Goal: Book appointment/travel/reservation

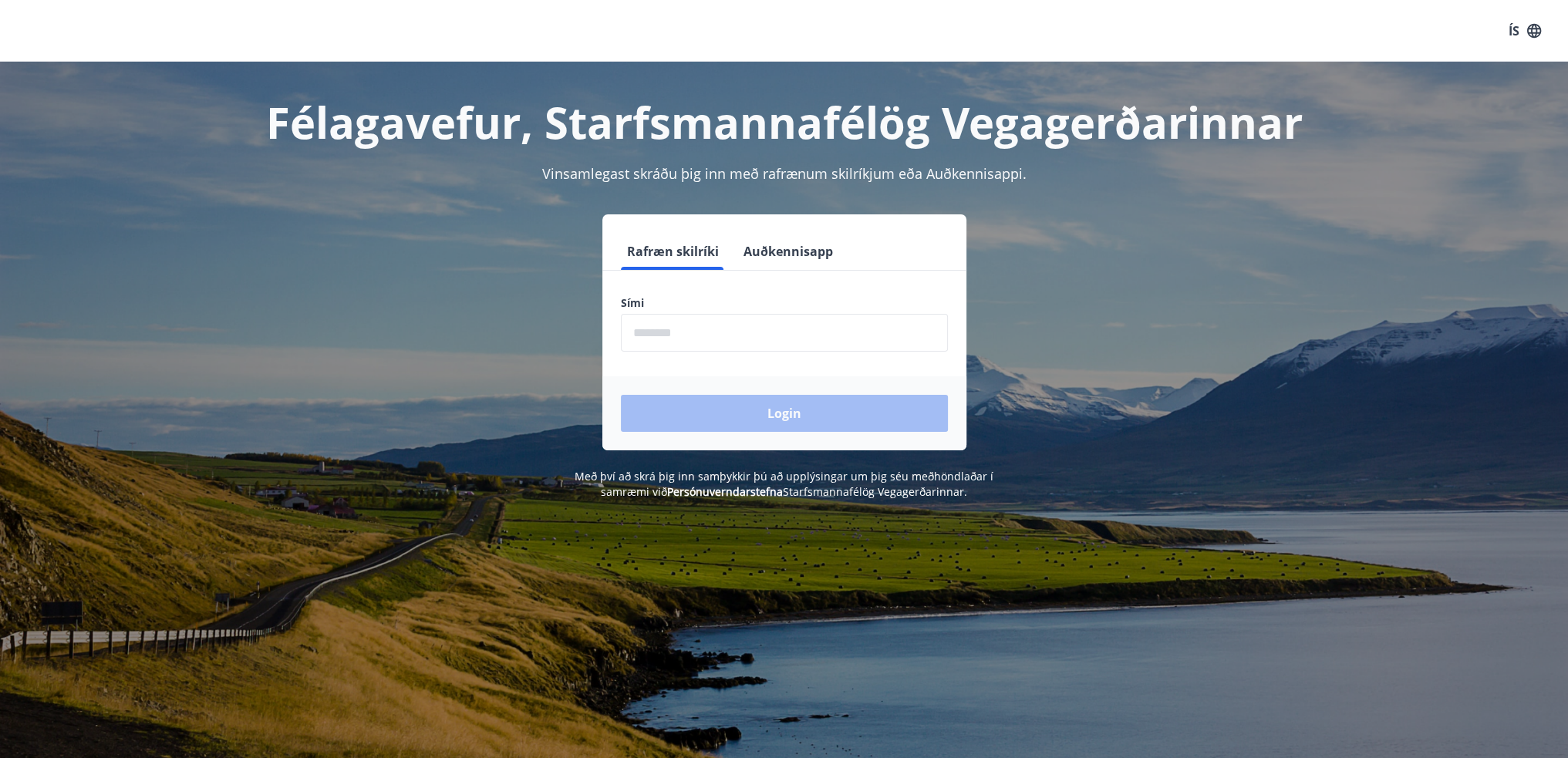
click at [727, 331] on input "phone" at bounding box center [784, 332] width 327 height 38
type input "********"
click at [747, 422] on button "Login" at bounding box center [784, 414] width 327 height 37
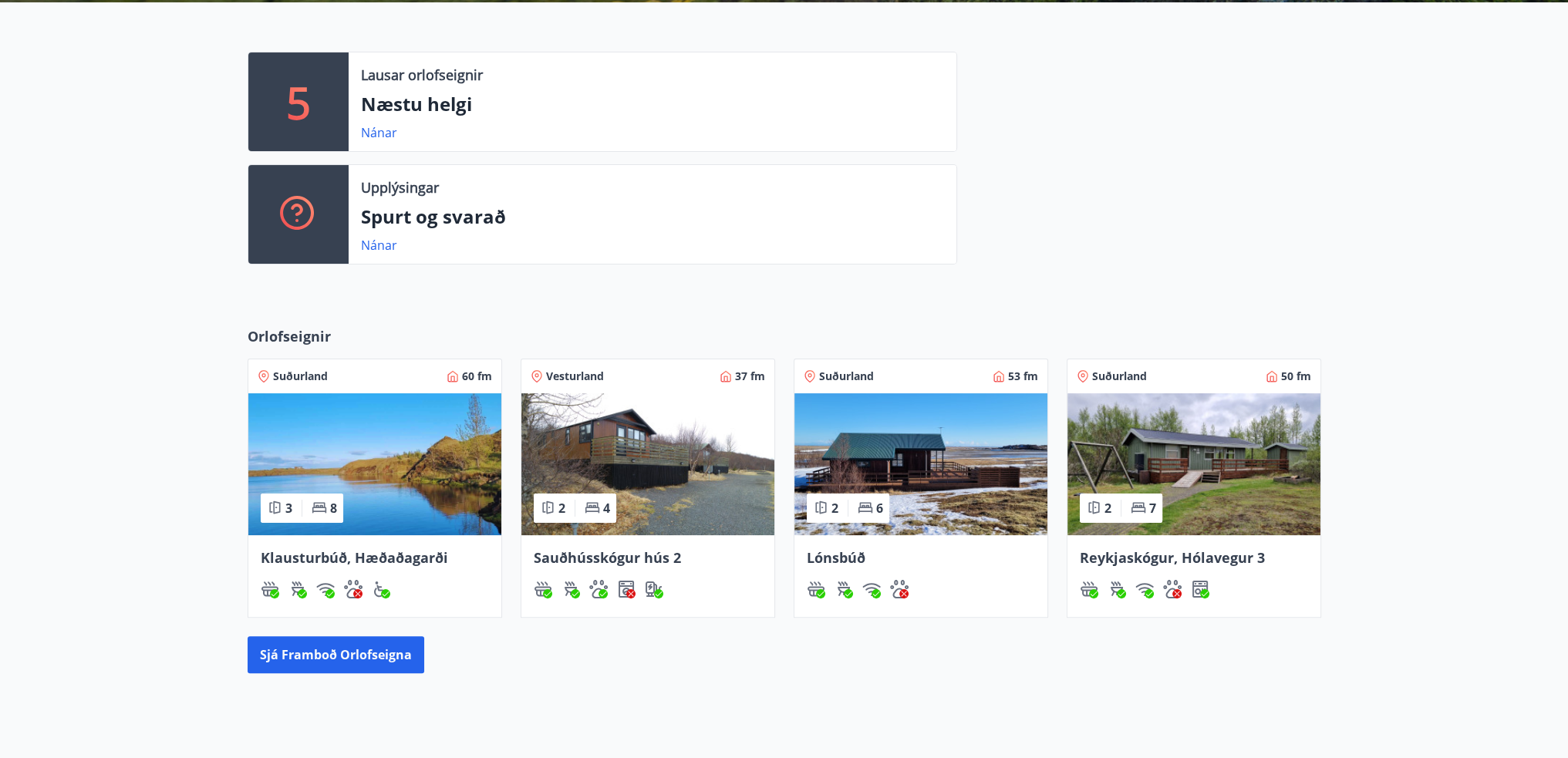
scroll to position [386, 0]
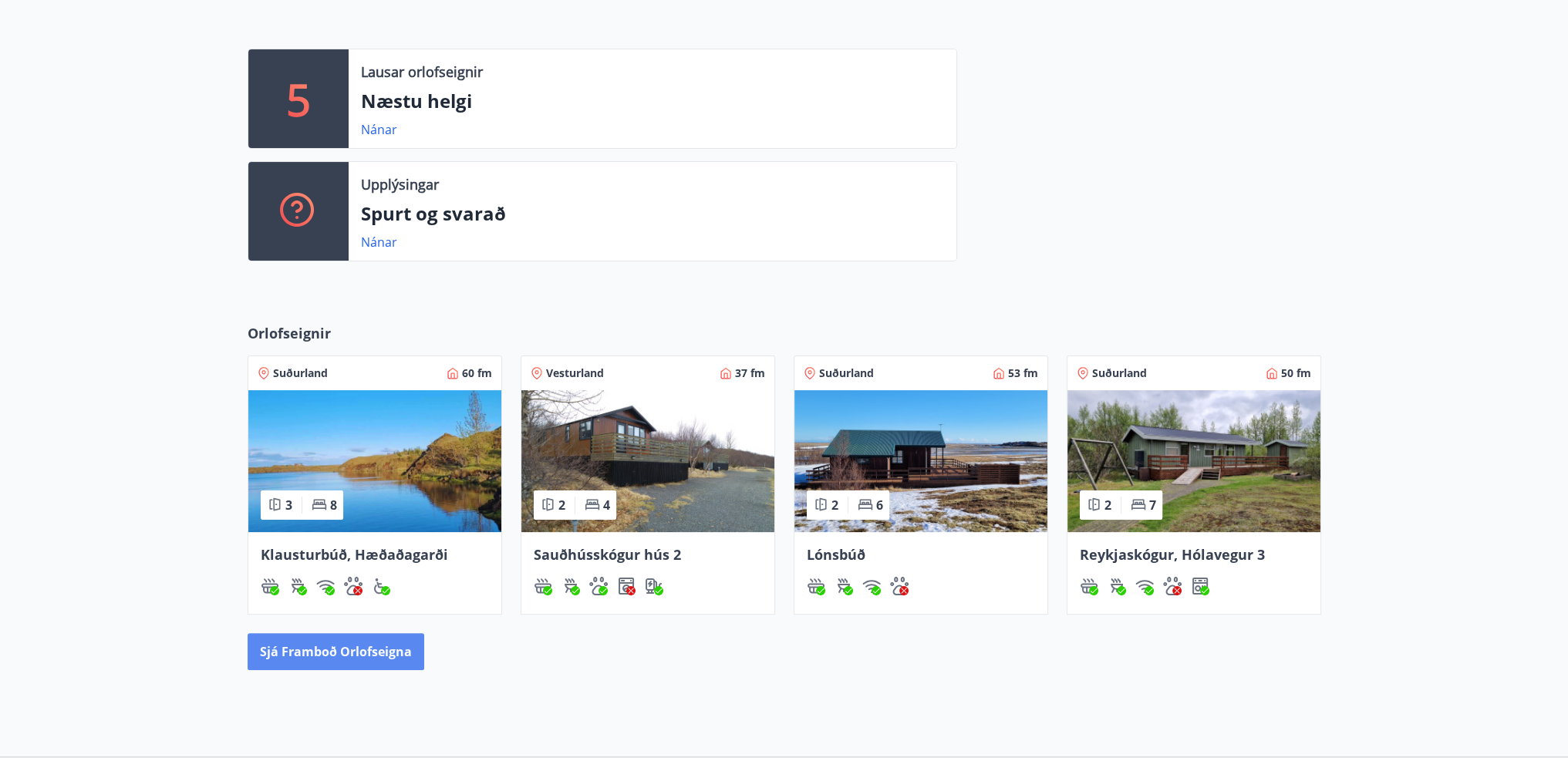
click at [373, 648] on button "Sjá framboð orlofseigna" at bounding box center [336, 652] width 176 height 37
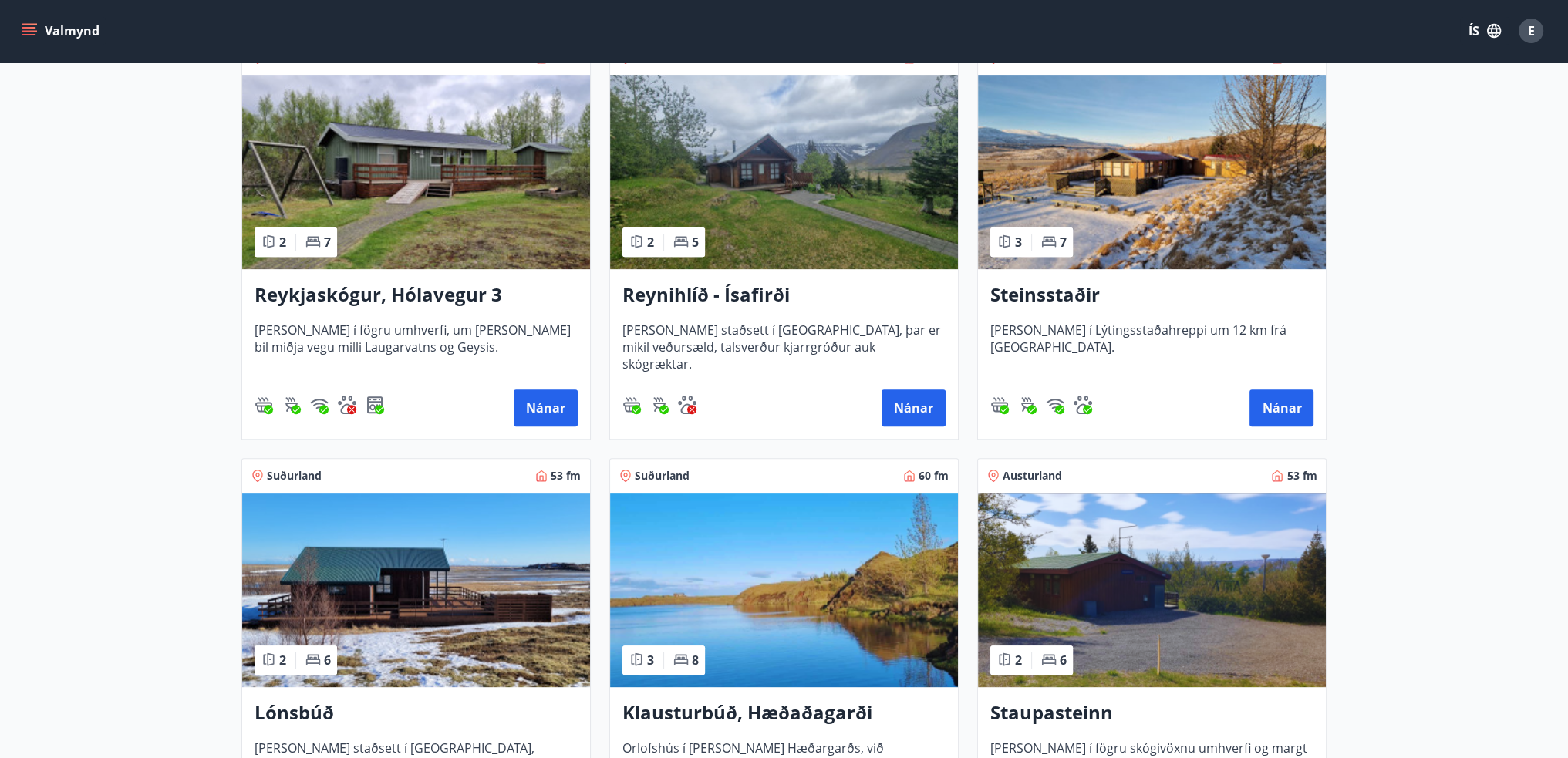
scroll to position [848, 0]
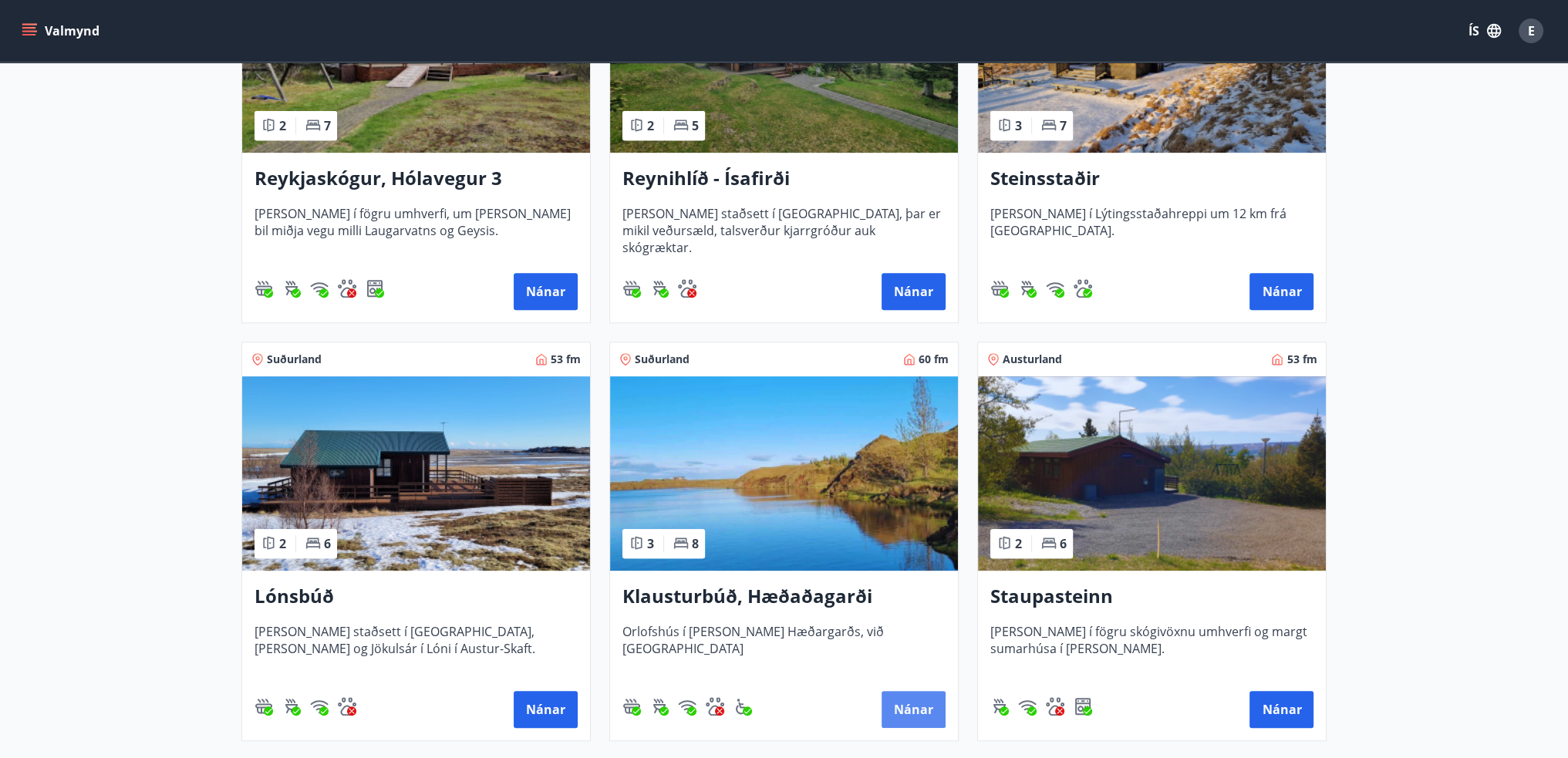
click at [901, 706] on button "Nánar" at bounding box center [913, 710] width 64 height 37
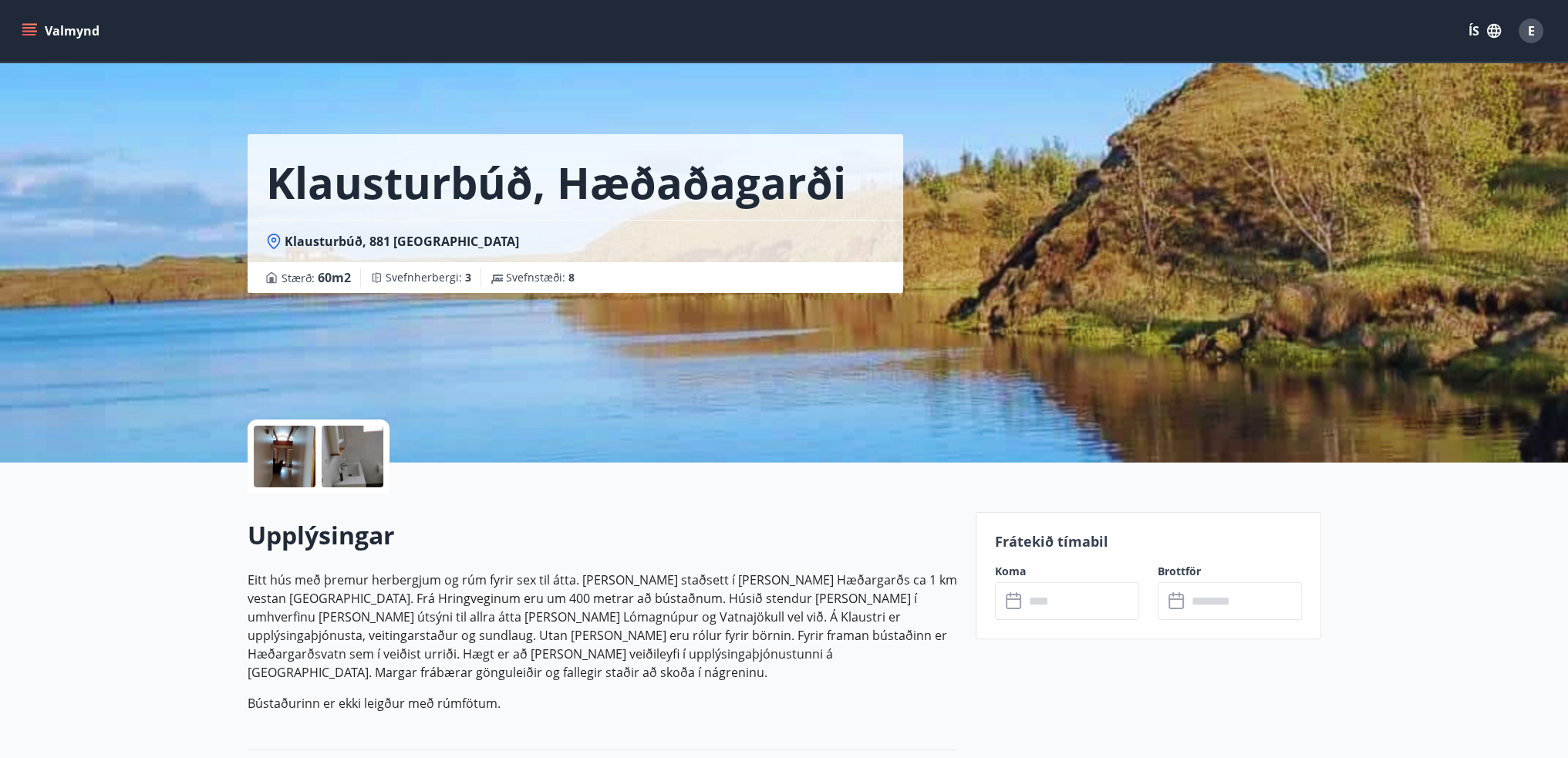
click at [1106, 604] on input "text" at bounding box center [1081, 601] width 115 height 38
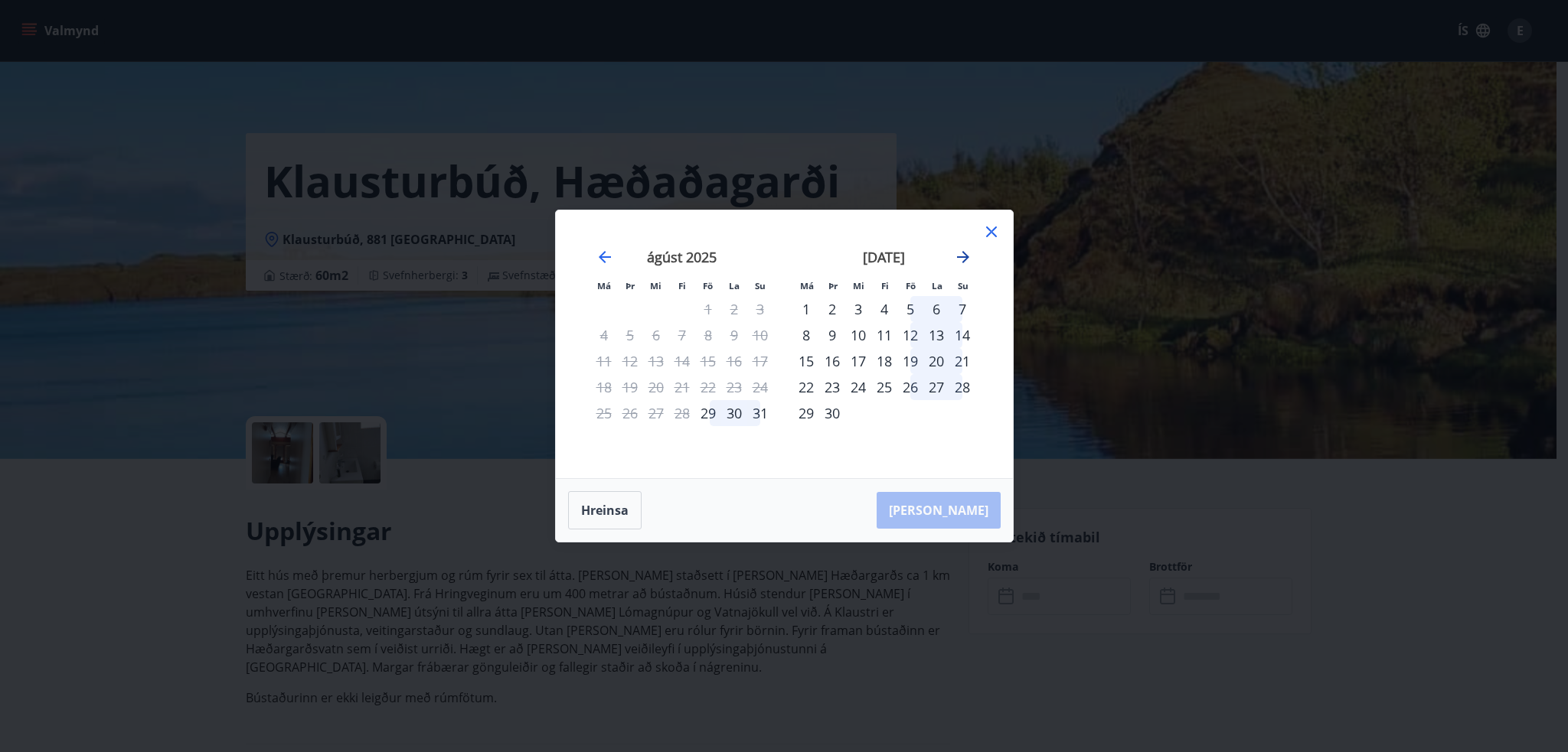
click at [969, 259] on icon "Move forward to switch to the next month." at bounding box center [963, 257] width 19 height 19
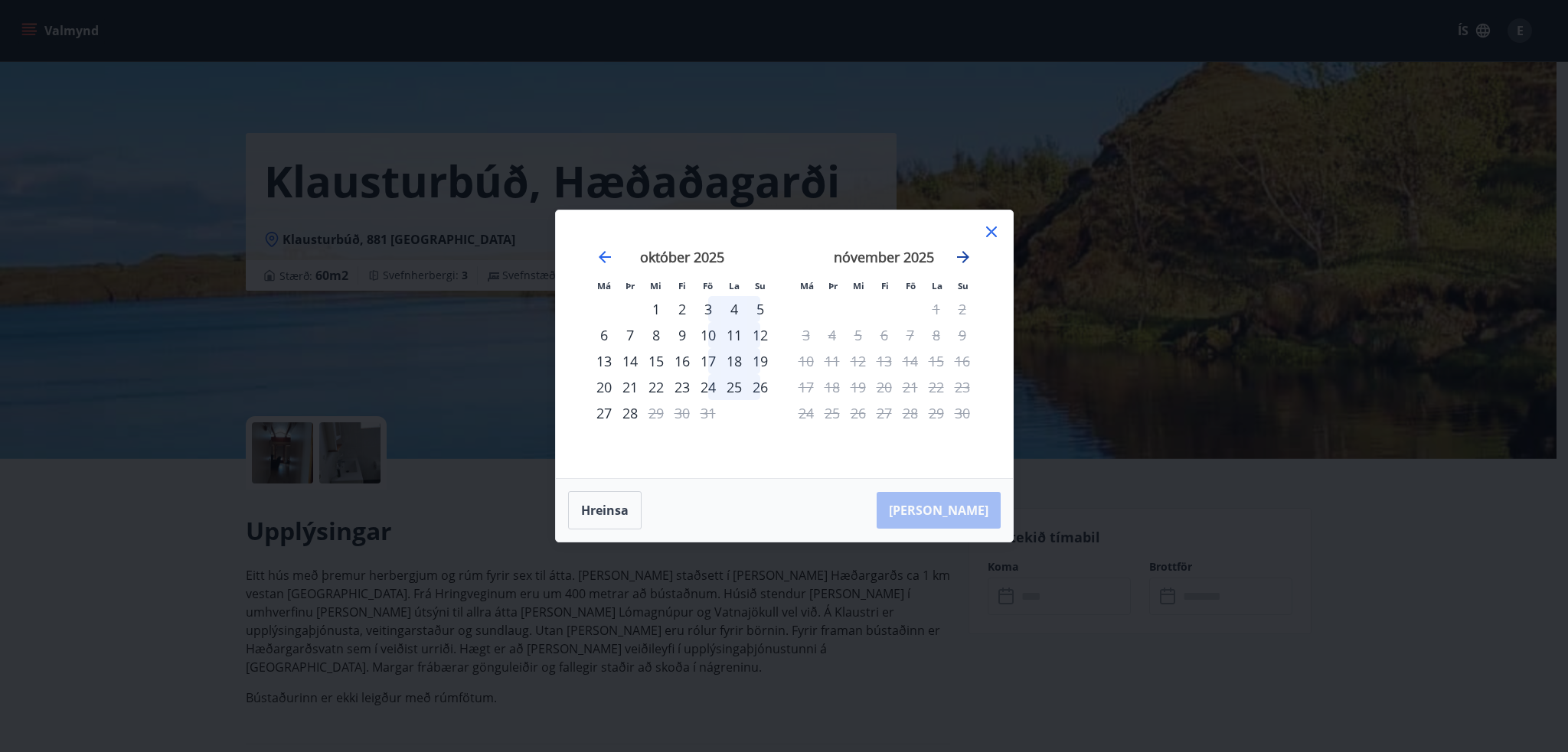
click at [966, 256] on icon "Move forward to switch to the next month." at bounding box center [963, 256] width 12 height 12
click at [605, 253] on icon "Move backward to switch to the previous month." at bounding box center [605, 257] width 19 height 19
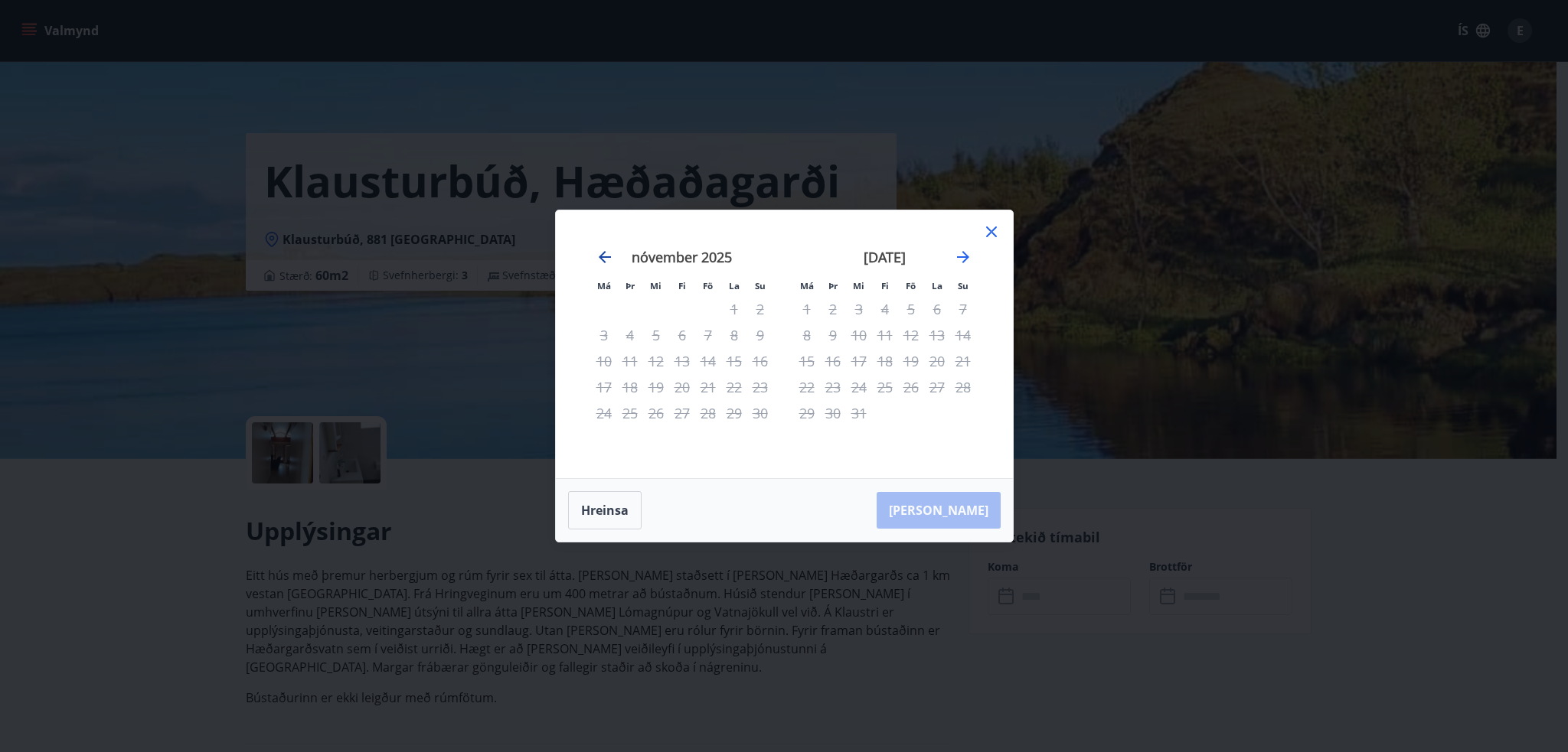
click at [605, 253] on icon "Move backward to switch to the previous month." at bounding box center [605, 257] width 19 height 19
click at [705, 306] on div "3" at bounding box center [708, 309] width 26 height 26
click at [985, 232] on icon at bounding box center [991, 231] width 19 height 19
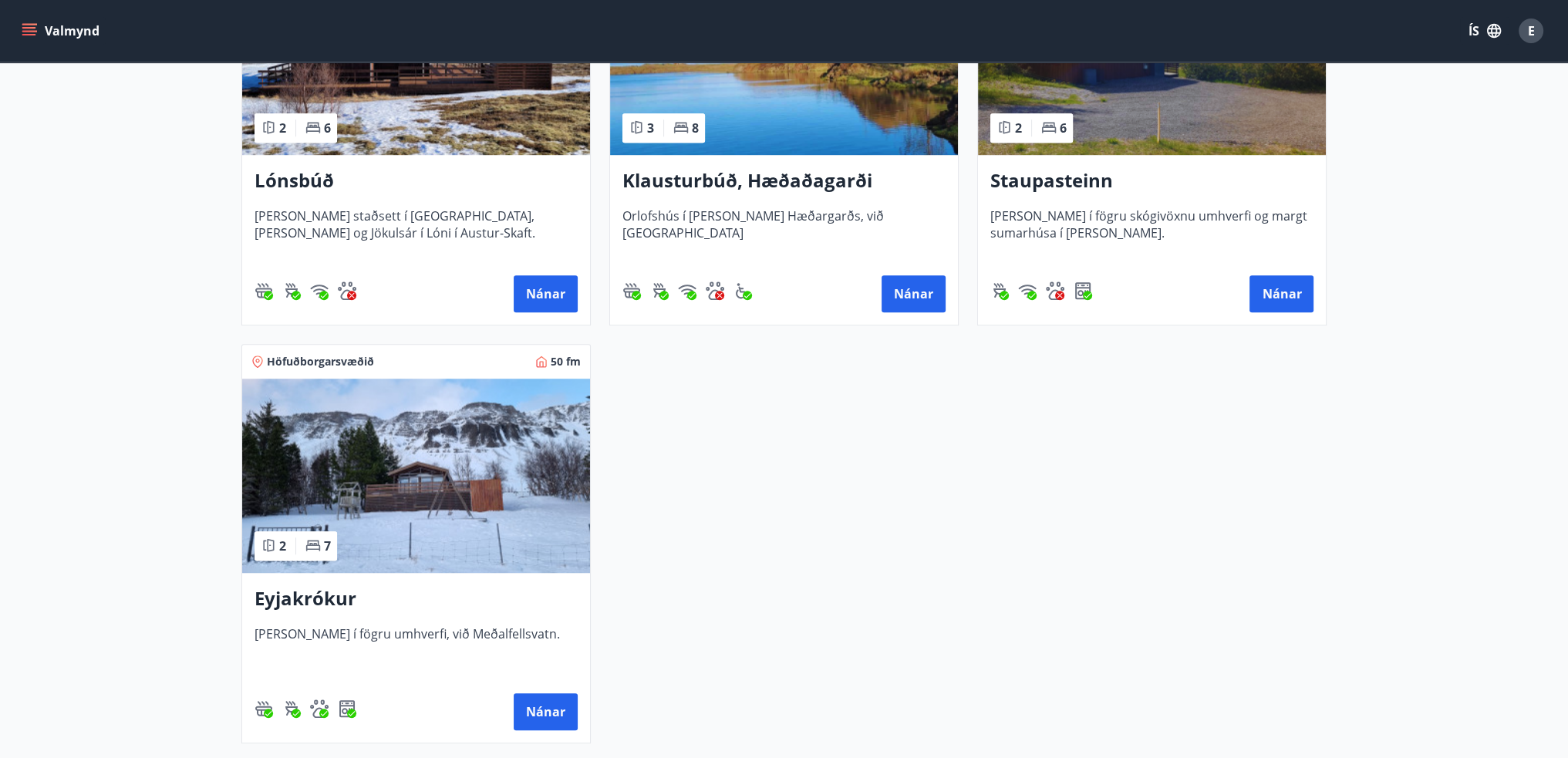
scroll to position [1388, 0]
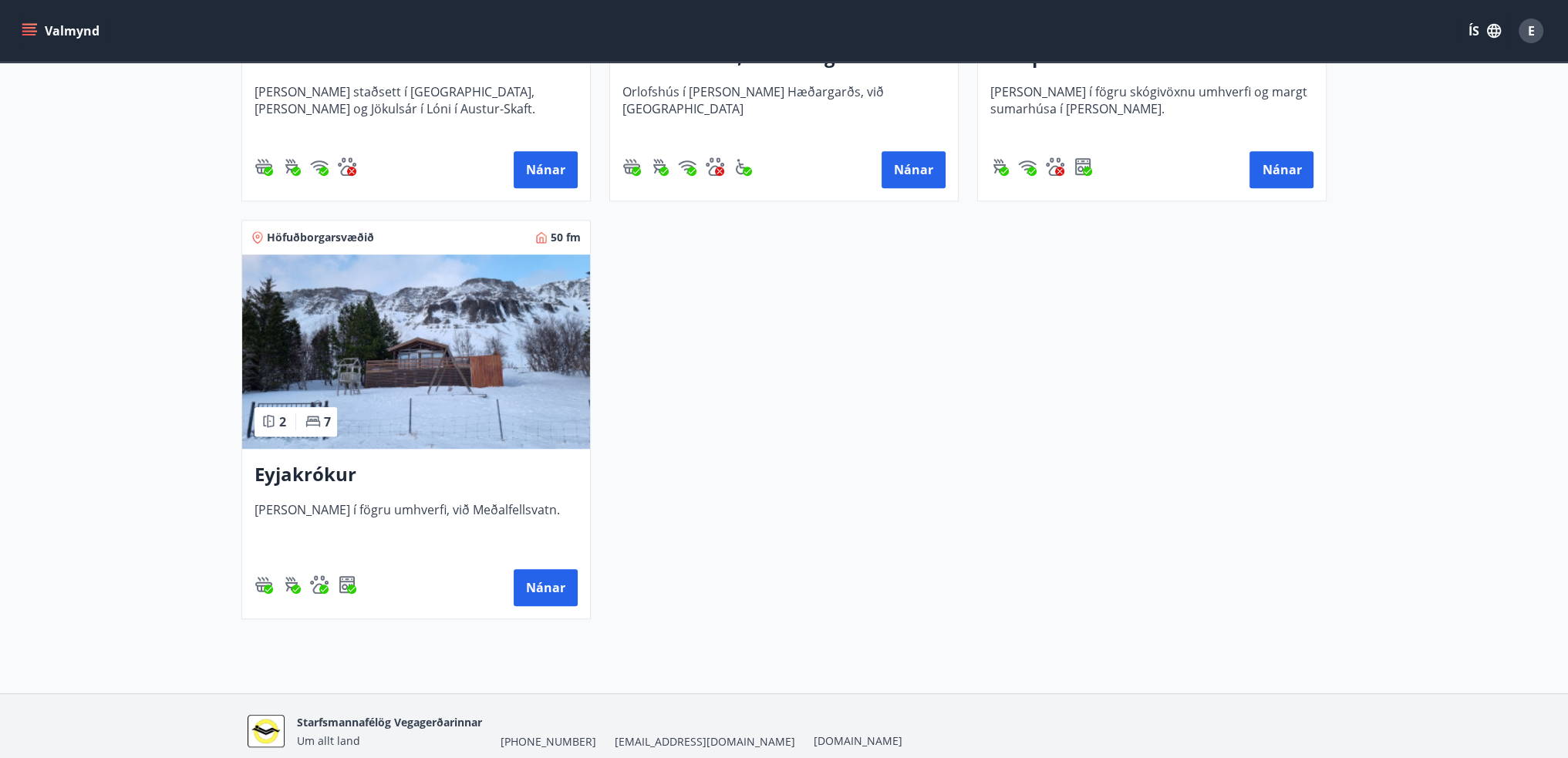
click at [312, 474] on h3 "Eyjakrókur" at bounding box center [416, 475] width 323 height 28
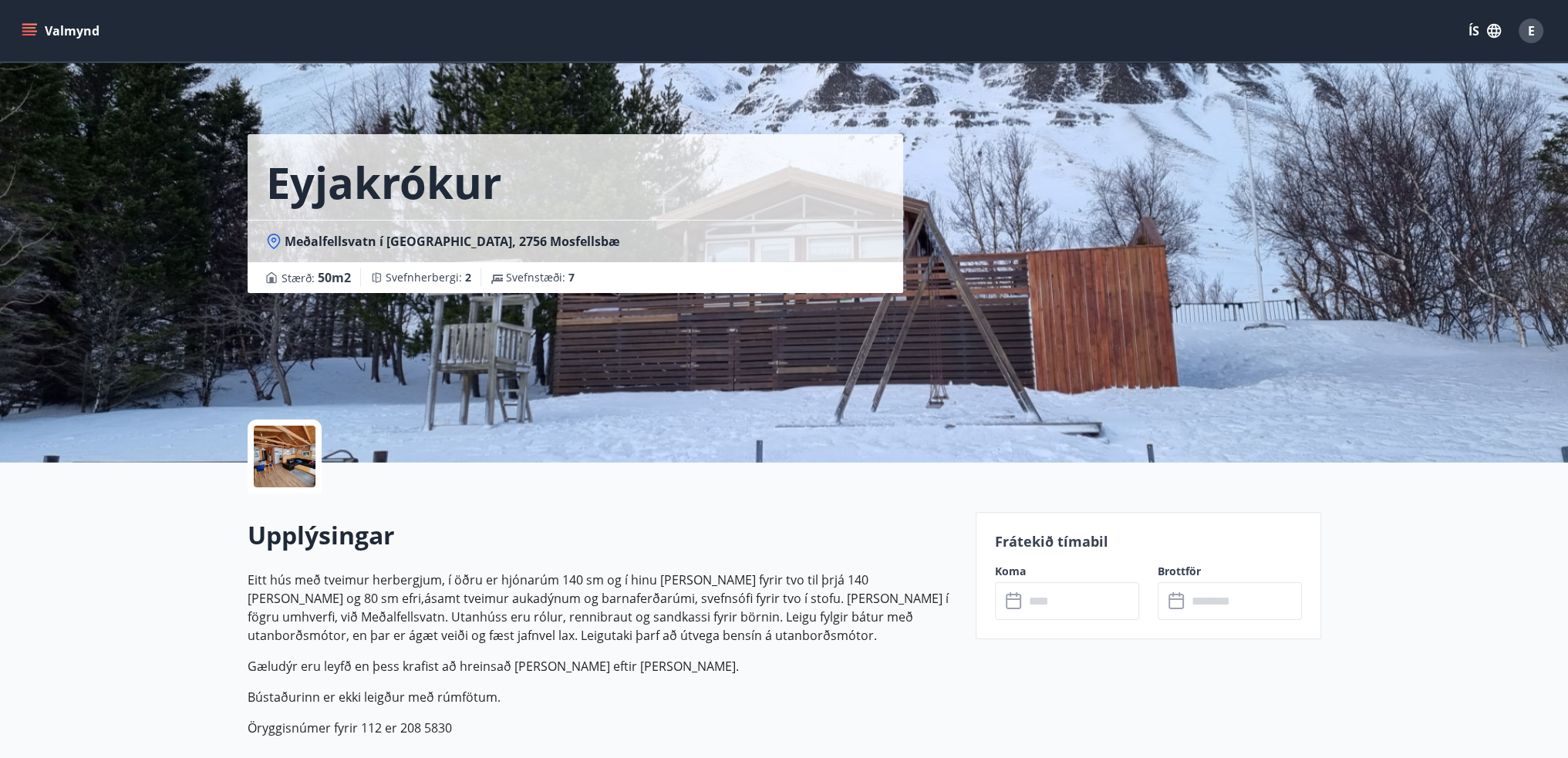
click at [1008, 603] on icon at bounding box center [1015, 601] width 19 height 19
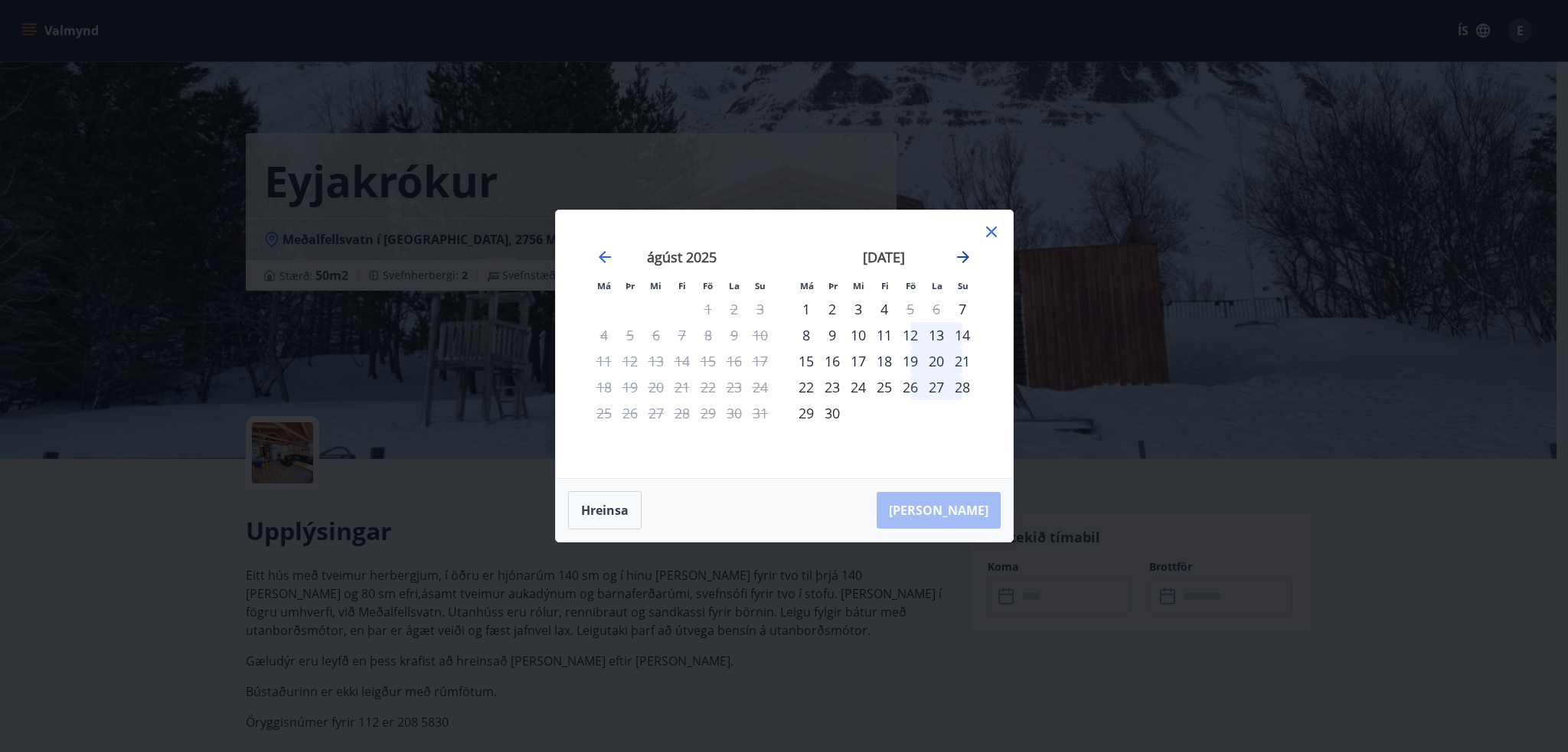
click at [958, 250] on icon "Move forward to switch to the next month." at bounding box center [963, 257] width 19 height 19
click at [963, 258] on icon "Move forward to switch to the next month." at bounding box center [963, 256] width 12 height 12
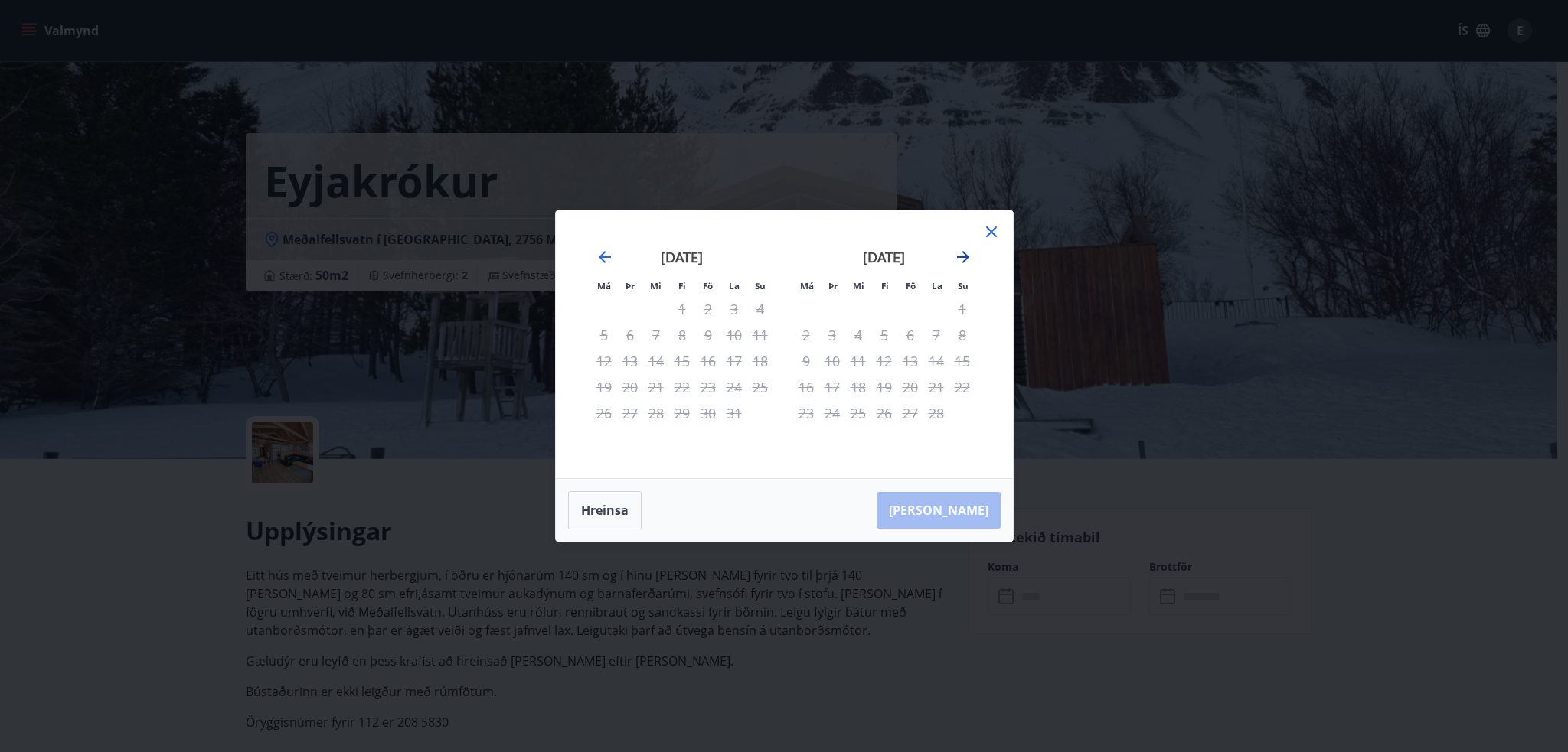
click at [963, 258] on icon "Move forward to switch to the next month." at bounding box center [963, 256] width 12 height 12
click at [963, 258] on icon "Move forward to switch to the next month." at bounding box center [963, 256] width 12 height 12
click at [963, 257] on icon "Move forward to switch to the next month." at bounding box center [963, 256] width 12 height 12
click at [608, 256] on icon "Move backward to switch to the previous month." at bounding box center [605, 256] width 12 height 12
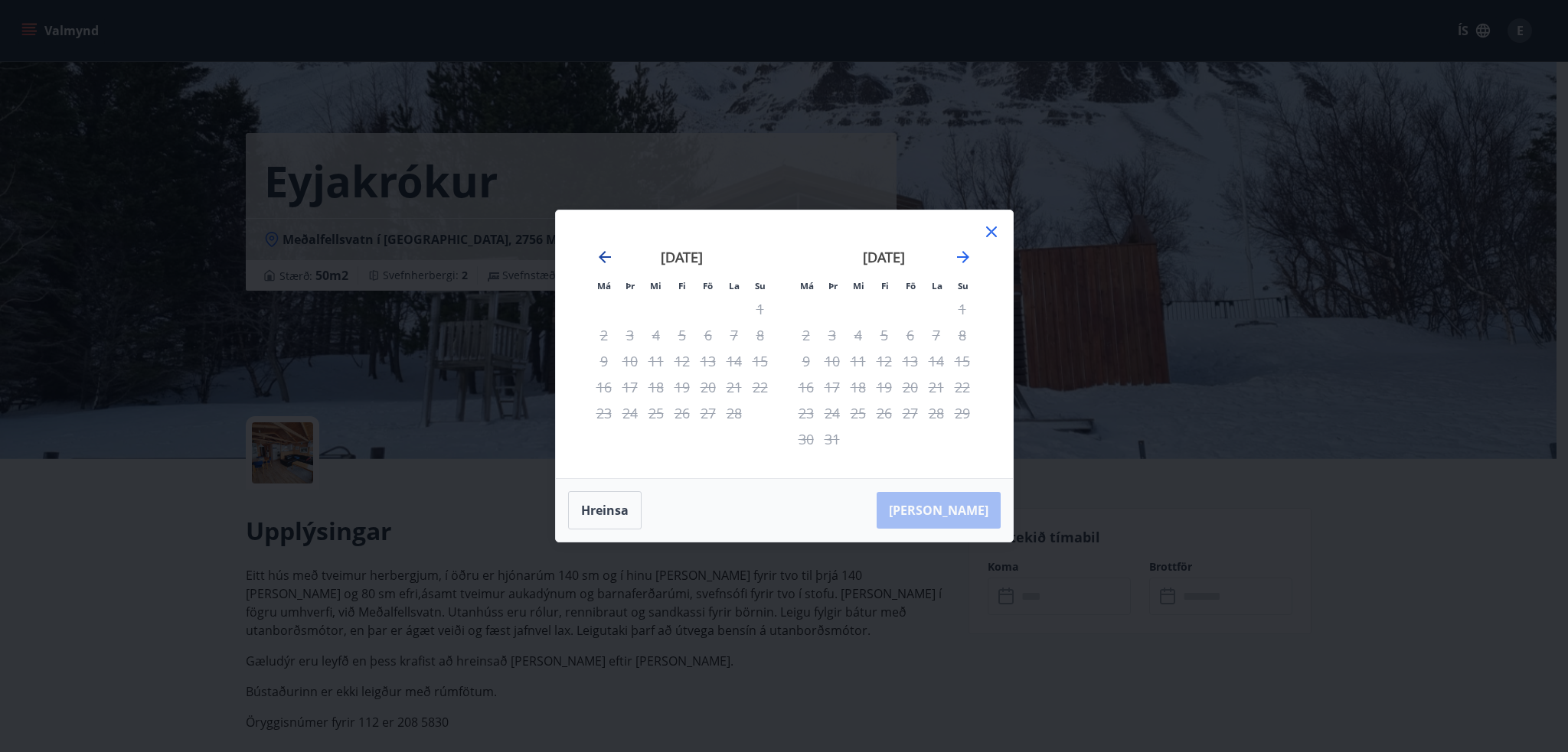
click at [608, 256] on icon "Move backward to switch to the previous month." at bounding box center [605, 256] width 12 height 12
click at [608, 256] on icon "Move backward to switch to the previous month." at bounding box center [605, 257] width 19 height 19
click at [184, 554] on div "Má Þr Mi Fi Fö La Su Má Þr Mi Fi Fö La Su september 2025 1 2 3 4 5 6 7 8 9 10 1…" at bounding box center [784, 376] width 1568 height 752
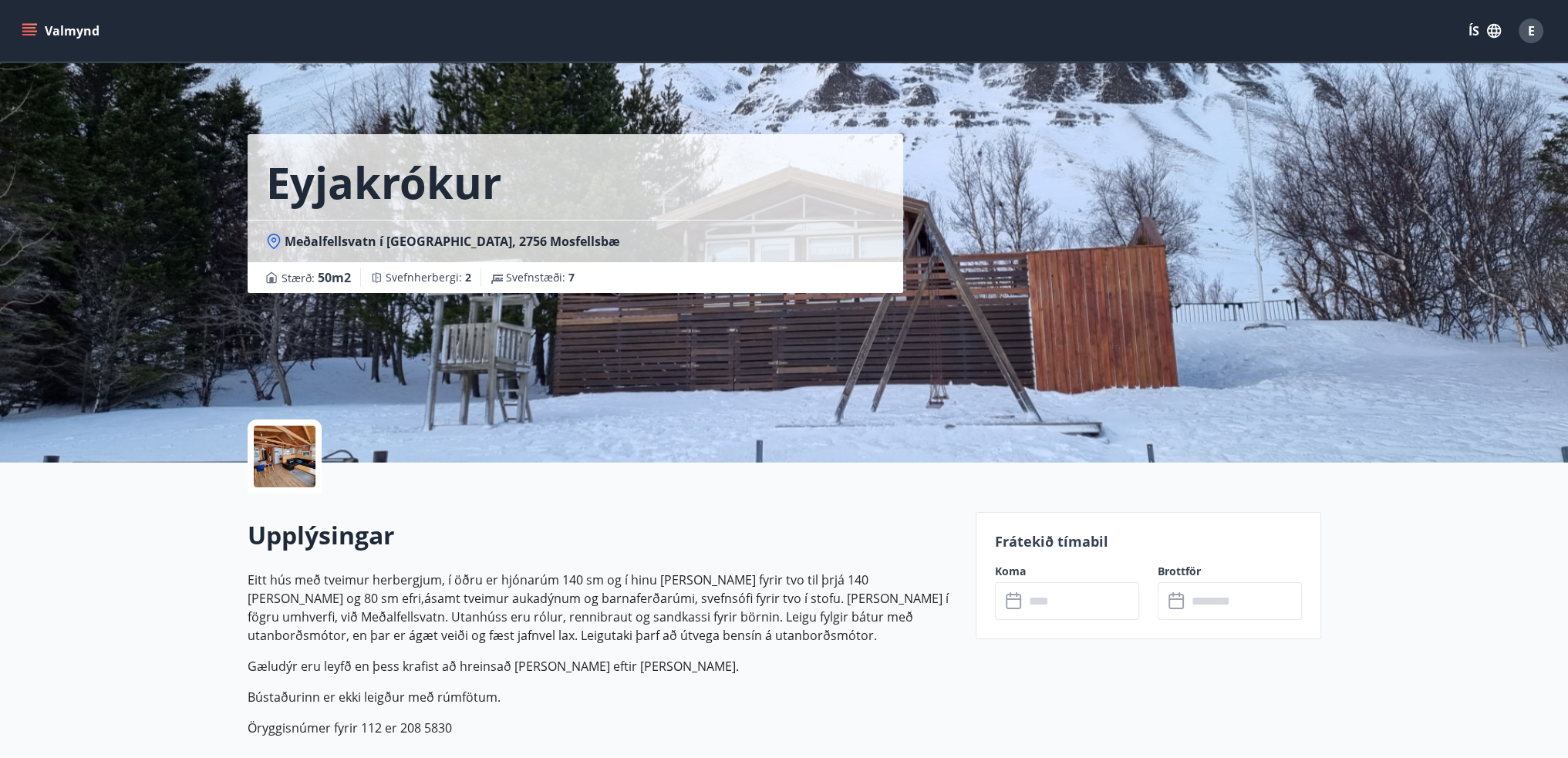
click at [618, 555] on div "Upplýsingar Eitt hús með tveimur herbergjum, í öðru er hjónarúm 140 sm og í hin…" at bounding box center [603, 634] width 710 height 232
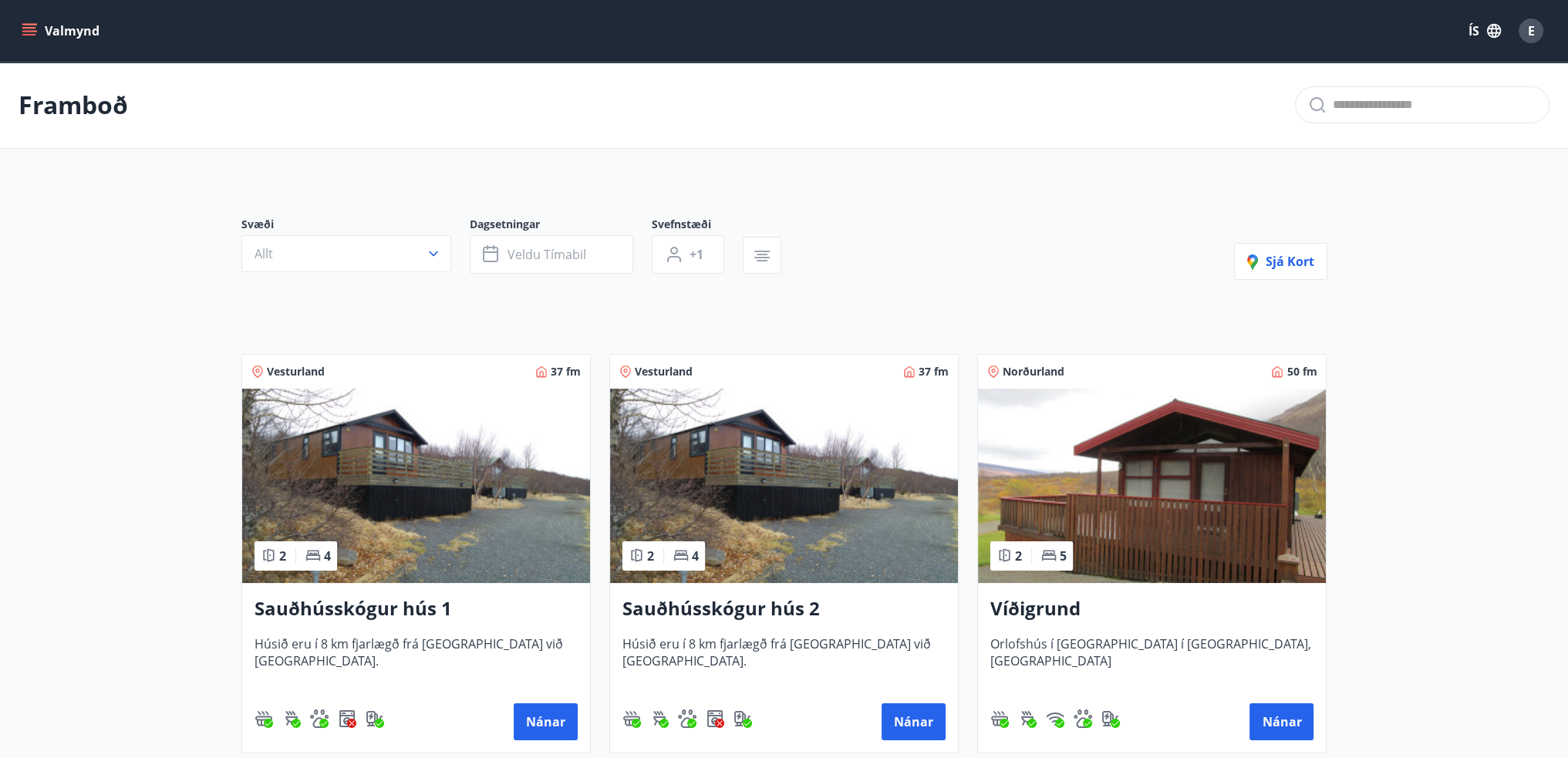
click at [367, 609] on h3 "Sauðhússkógur hús 1" at bounding box center [416, 609] width 323 height 28
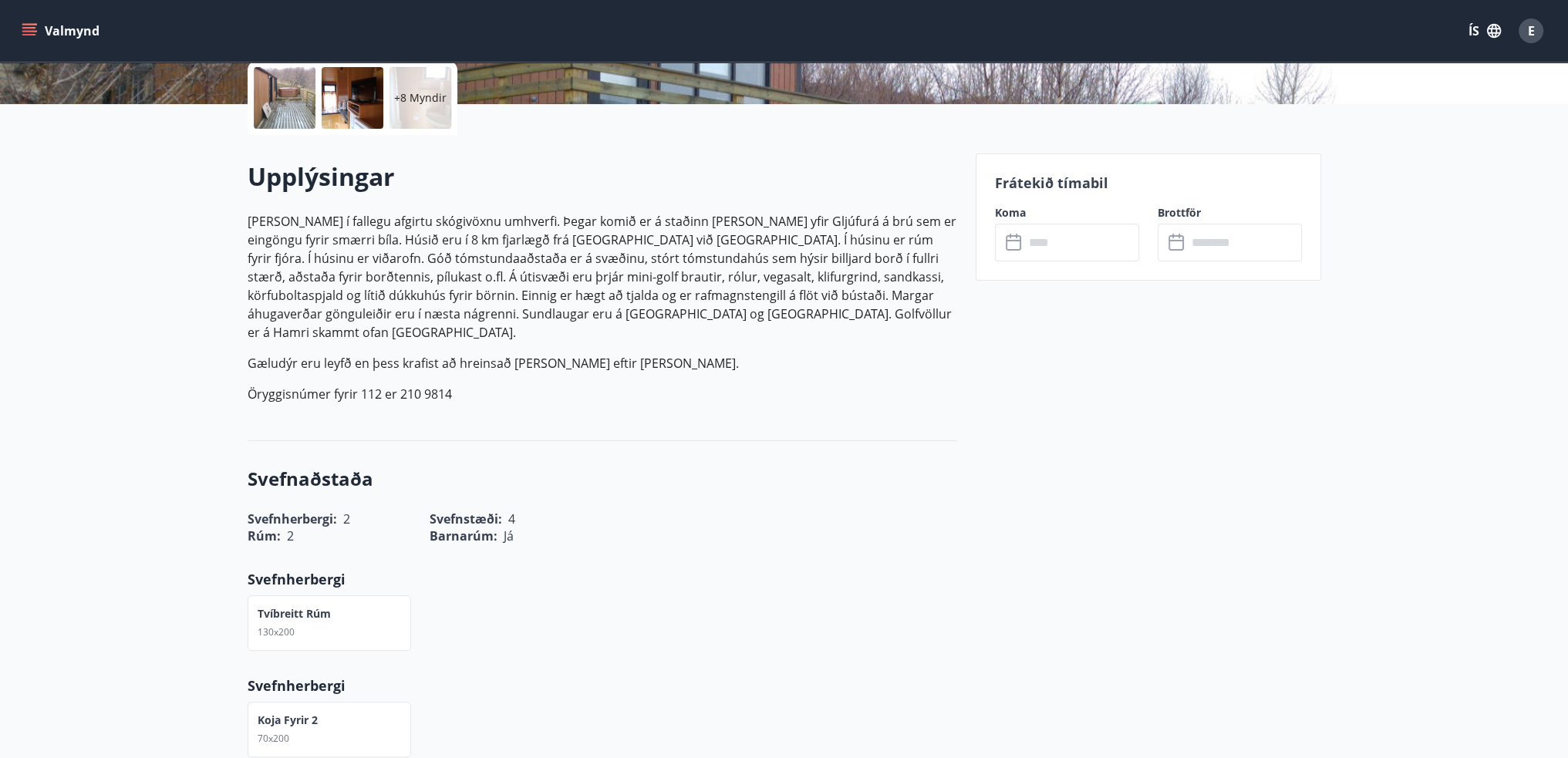
scroll to position [386, 0]
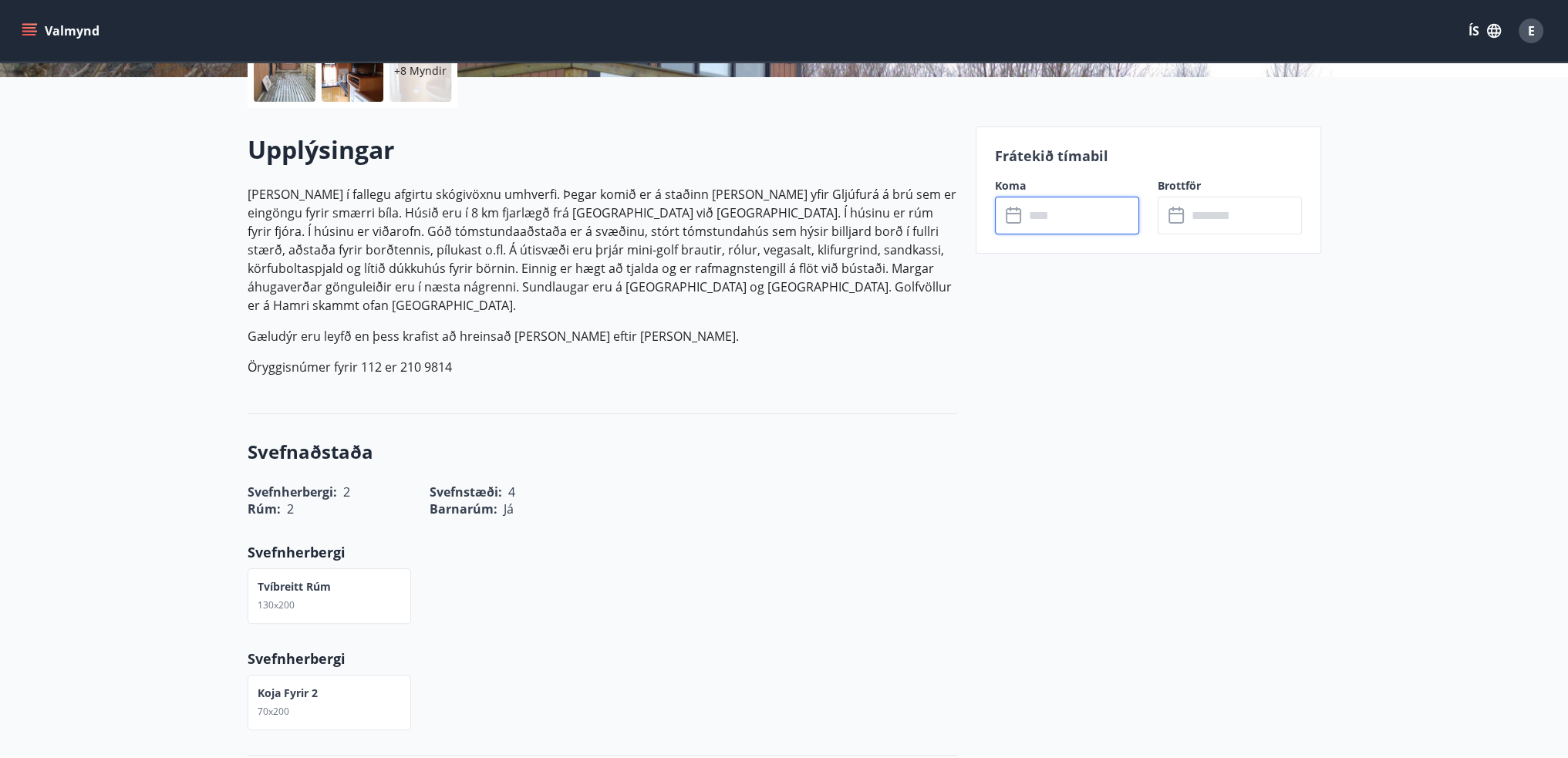
click at [1095, 224] on input "text" at bounding box center [1081, 215] width 115 height 38
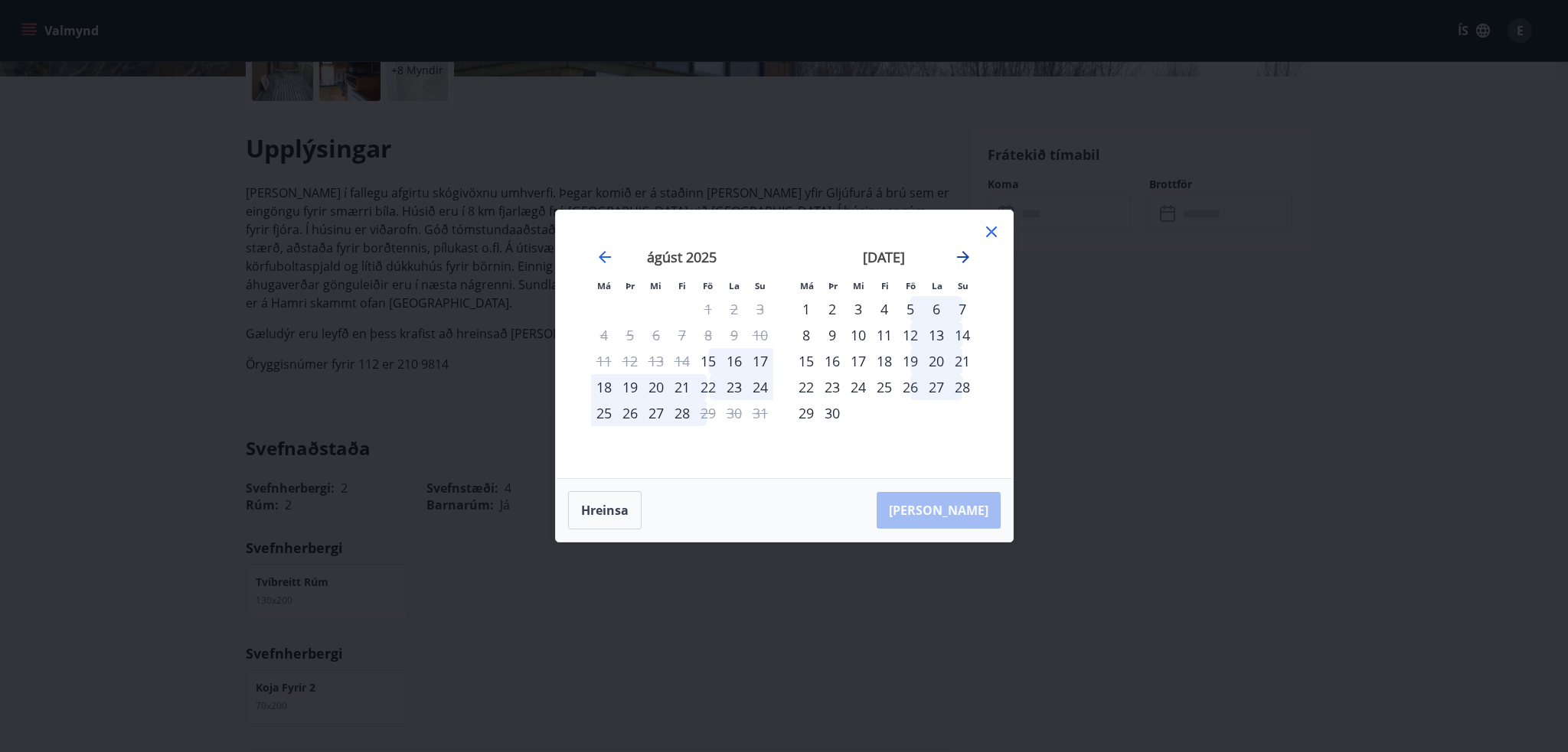
click at [960, 257] on icon "Move forward to switch to the next month." at bounding box center [963, 256] width 12 height 12
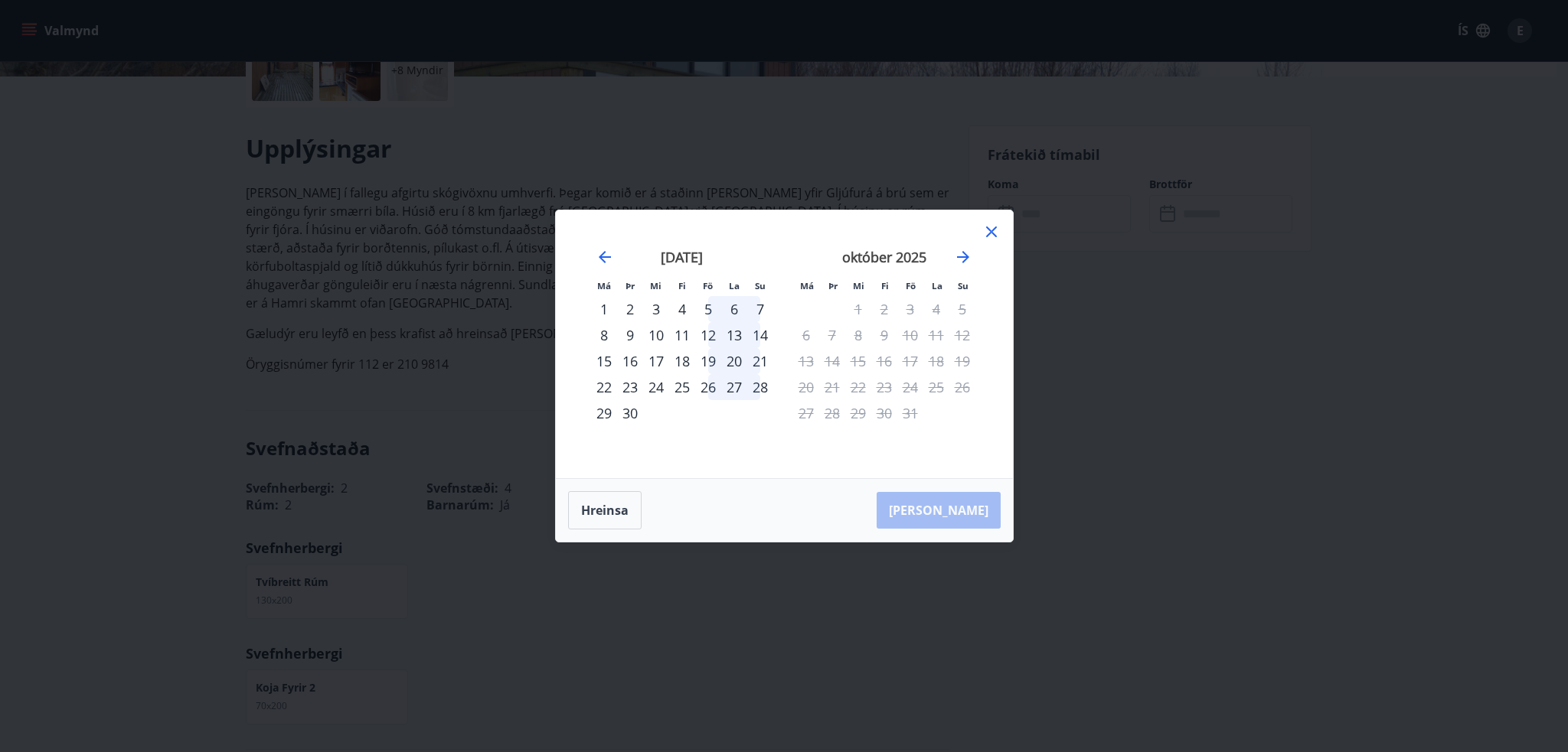
click at [991, 235] on icon at bounding box center [991, 231] width 19 height 19
